Goal: Task Accomplishment & Management: Manage account settings

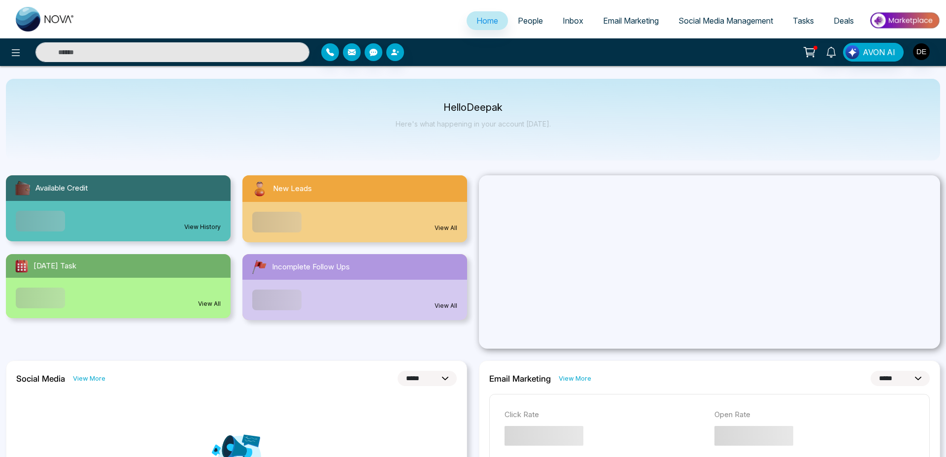
select select "*"
click at [925, 54] on img "button" at bounding box center [921, 51] width 17 height 17
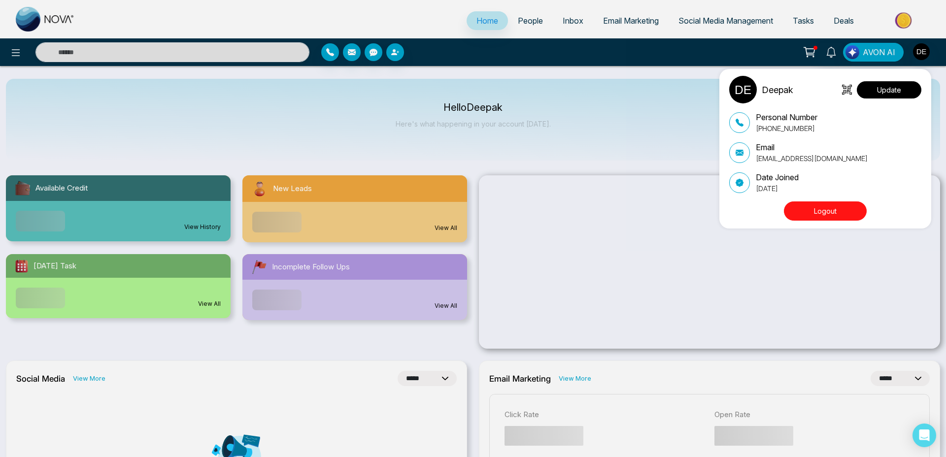
click at [909, 90] on button "Update" at bounding box center [889, 89] width 65 height 17
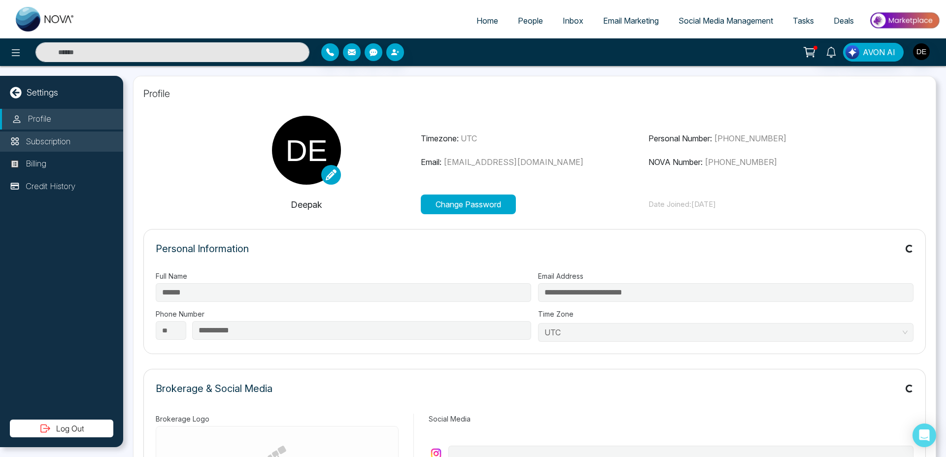
click at [67, 148] on li "Subscription" at bounding box center [61, 142] width 123 height 21
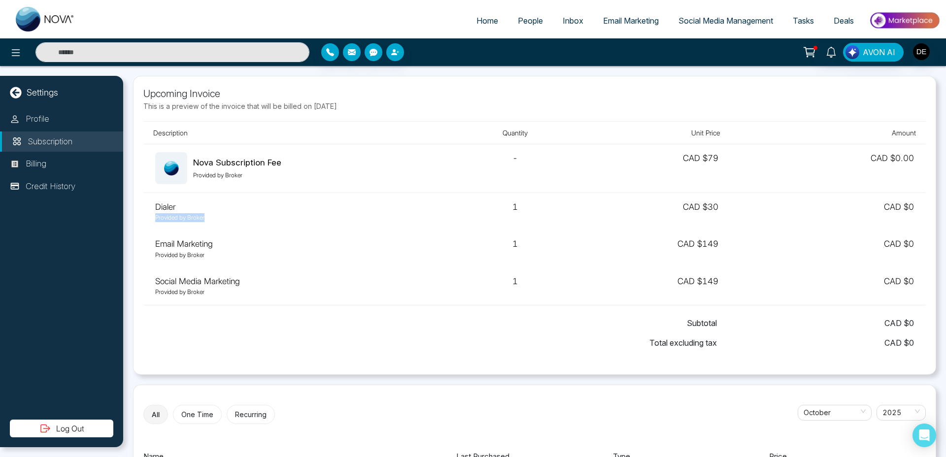
drag, startPoint x: 155, startPoint y: 221, endPoint x: 220, endPoint y: 223, distance: 65.6
click at [220, 223] on td "Dialer Provided by Broker" at bounding box center [299, 211] width 313 height 37
drag, startPoint x: 160, startPoint y: 256, endPoint x: 234, endPoint y: 254, distance: 73.9
click at [234, 254] on p "Provided by Broker" at bounding box center [299, 255] width 289 height 9
drag, startPoint x: 162, startPoint y: 292, endPoint x: 235, endPoint y: 291, distance: 72.4
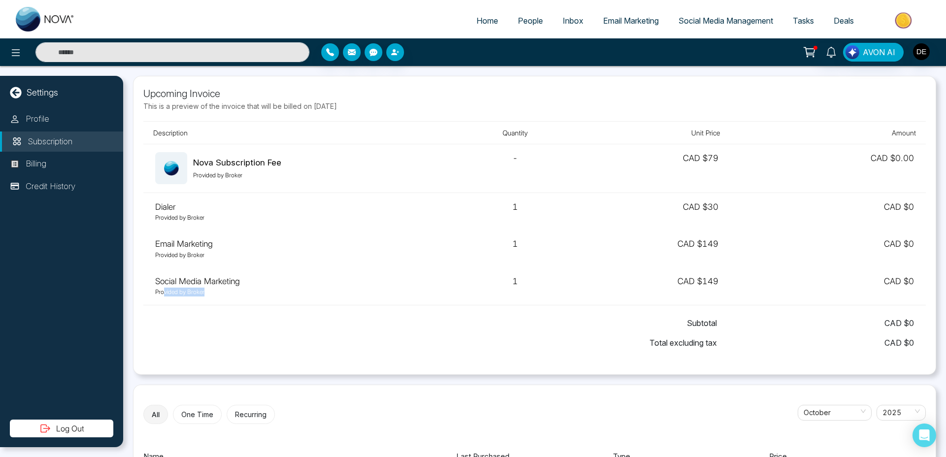
click at [235, 291] on p "Provided by Broker" at bounding box center [299, 292] width 289 height 9
click at [8, 46] on button at bounding box center [16, 52] width 20 height 20
